Goal: Task Accomplishment & Management: Manage account settings

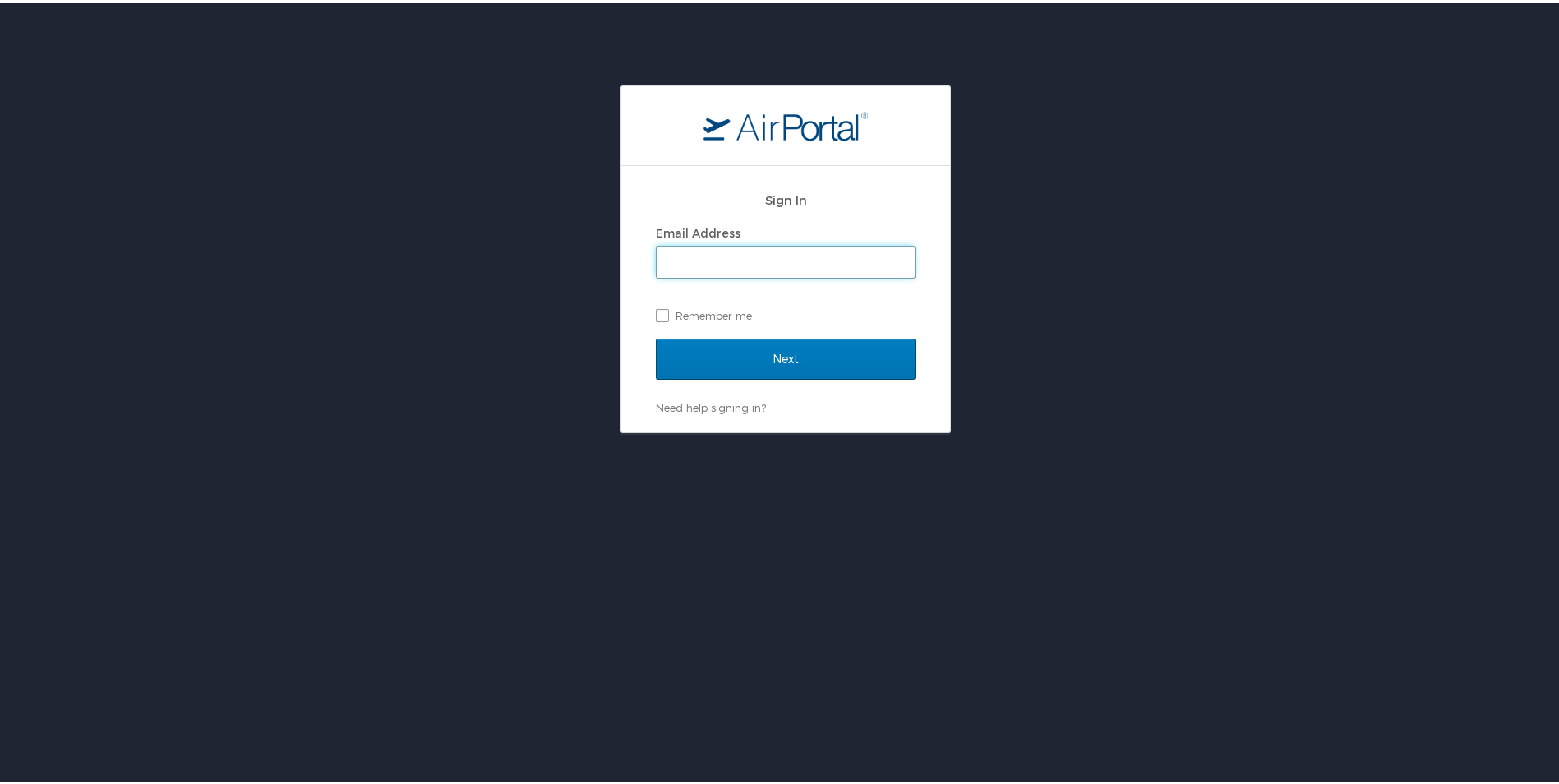
click at [664, 262] on input "Email Address" at bounding box center [785, 259] width 258 height 31
type input "etoca@suno.edu"
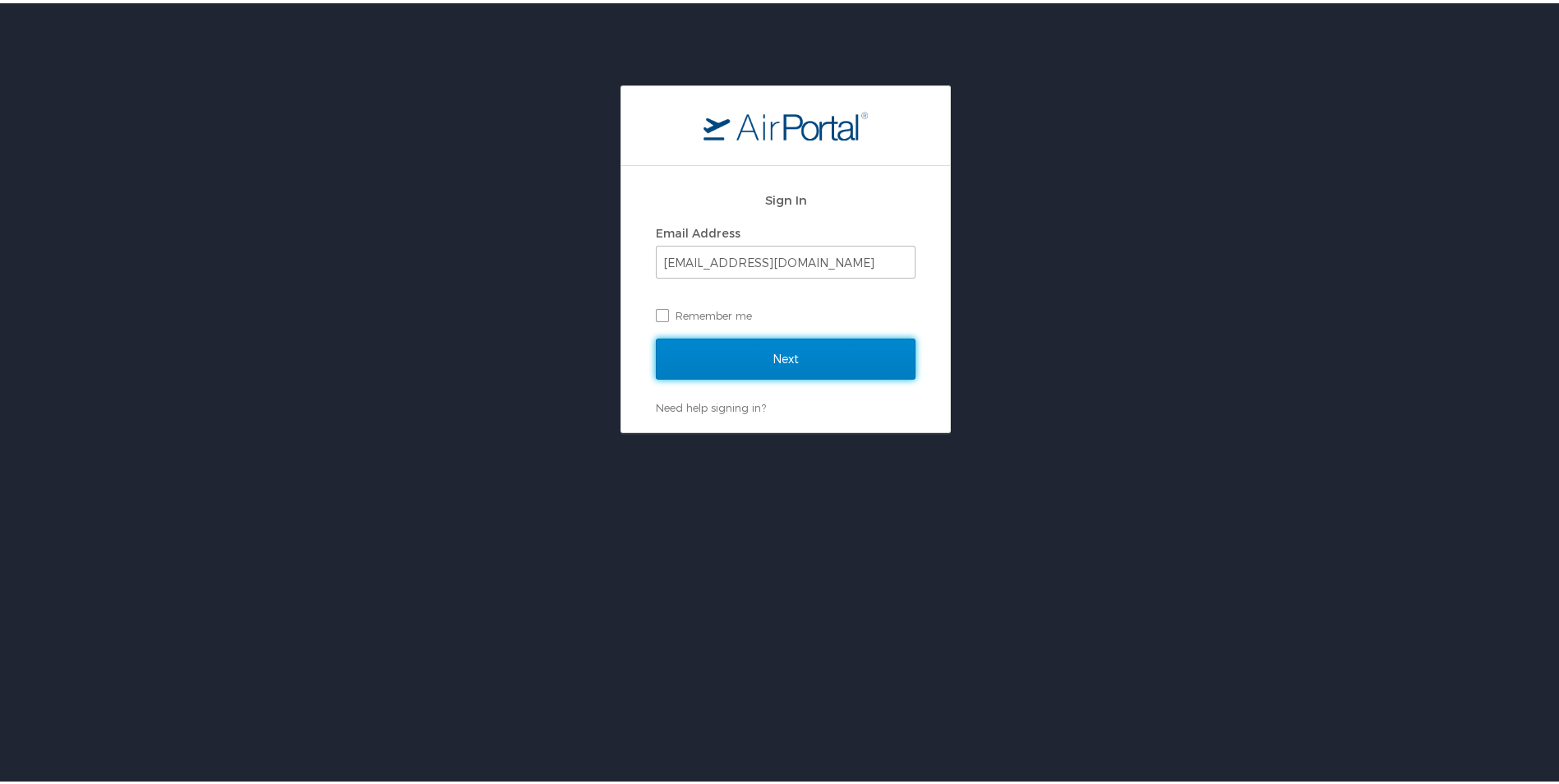
click at [681, 361] on input "Next" at bounding box center [785, 356] width 260 height 41
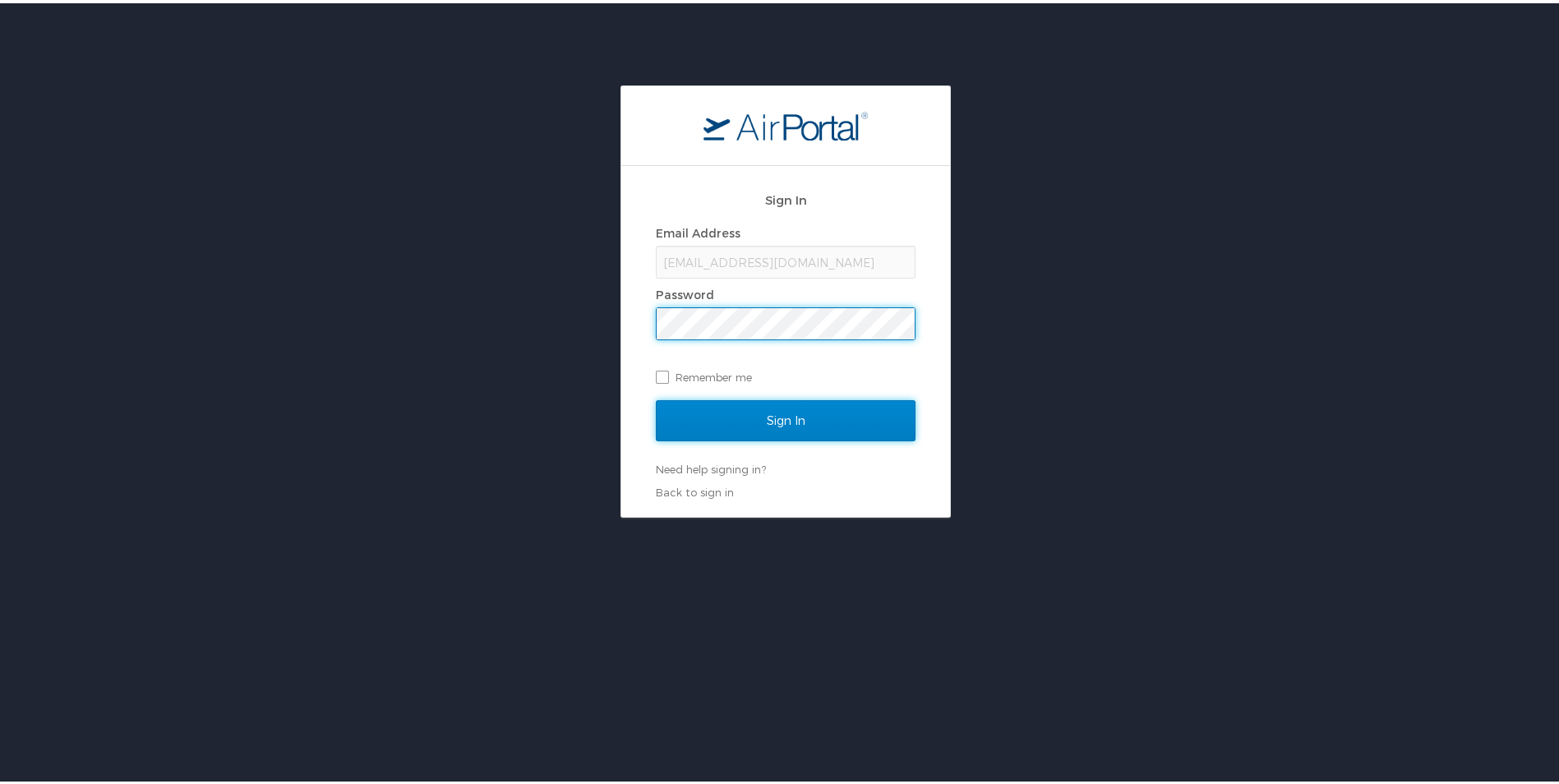
click at [857, 421] on input "Sign In" at bounding box center [785, 417] width 260 height 41
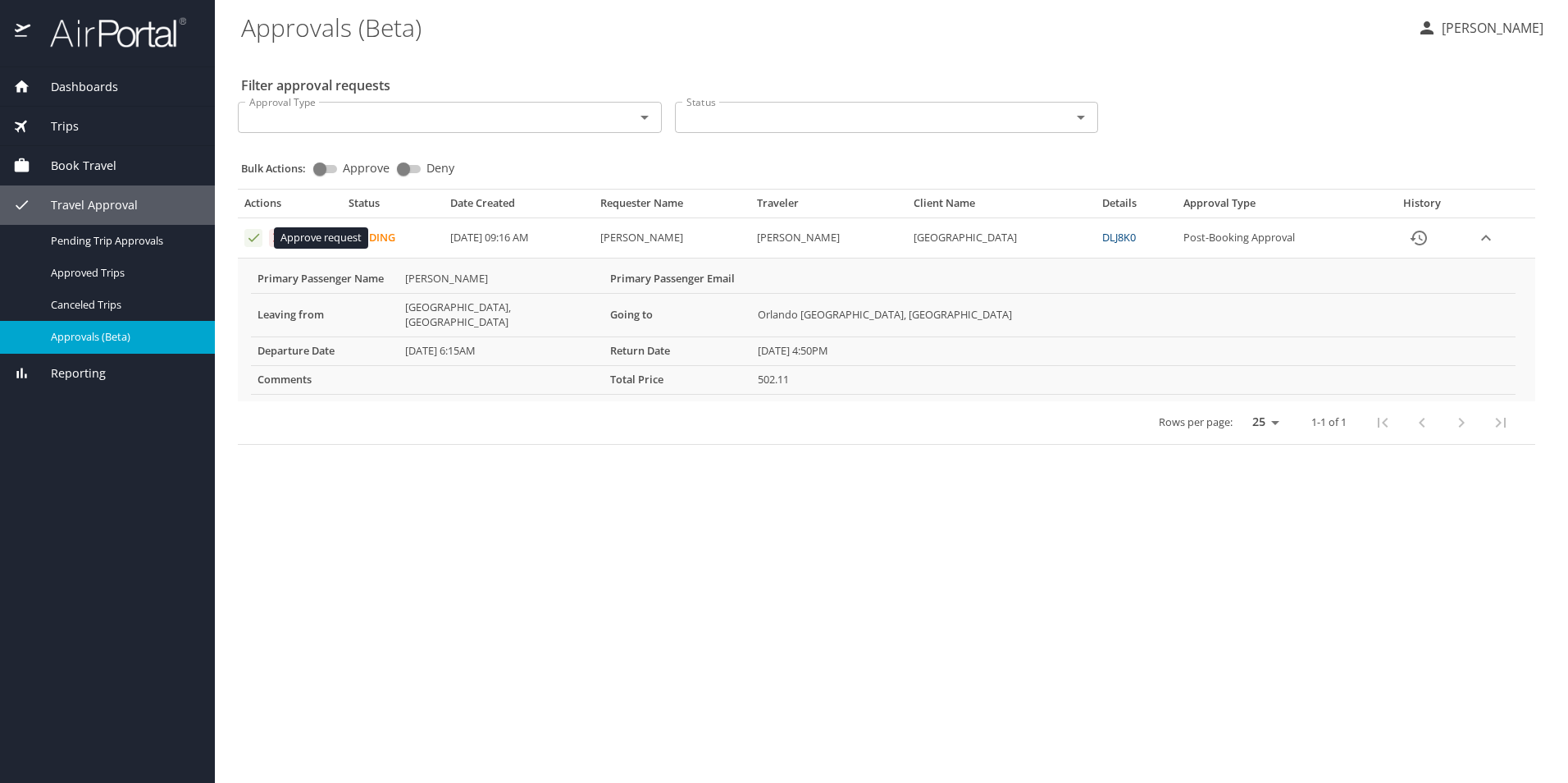
click at [258, 238] on icon "Approval table" at bounding box center [254, 238] width 16 height 16
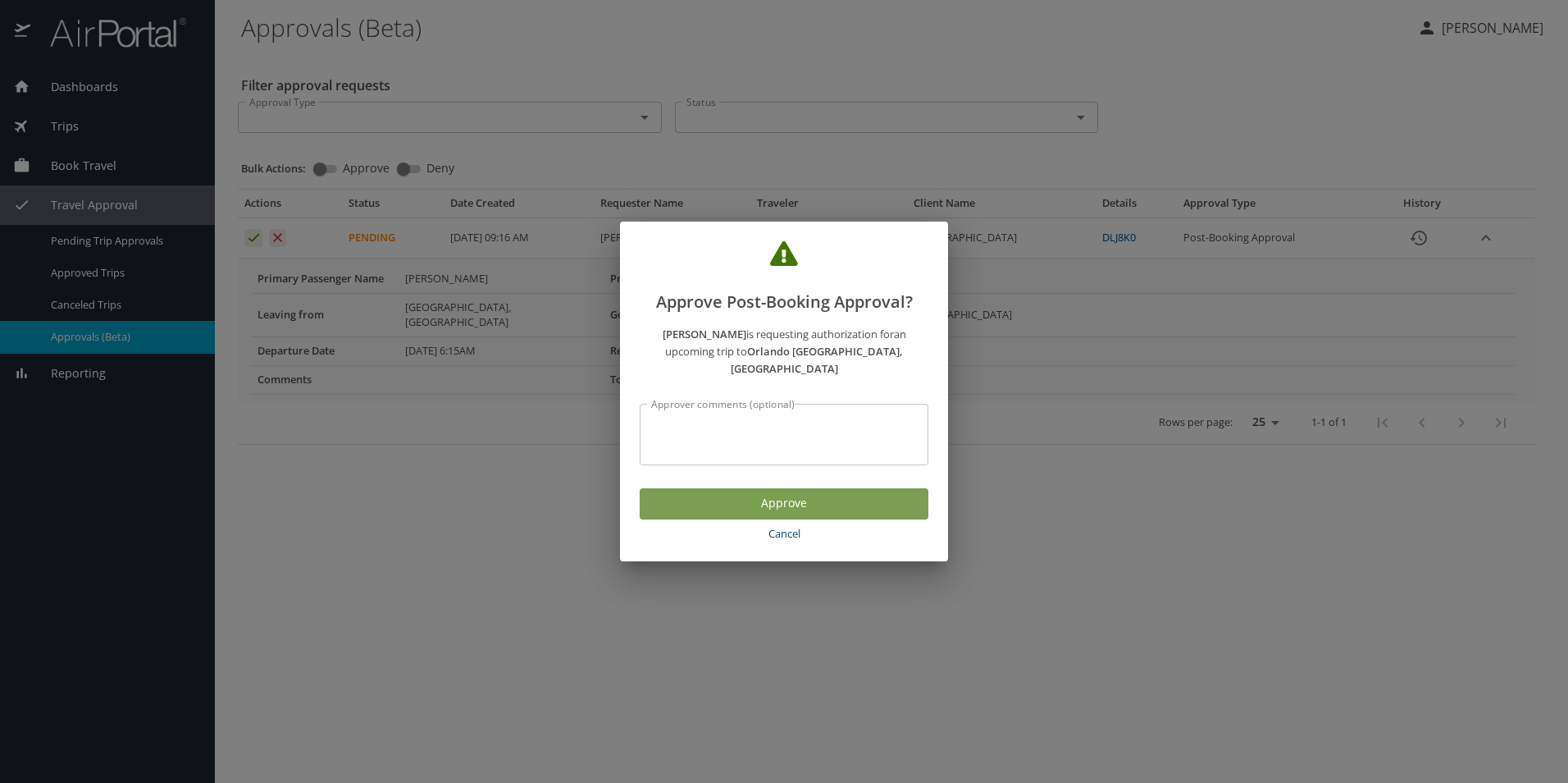
click at [770, 496] on span "Approve" at bounding box center [784, 503] width 262 height 21
